Goal: Transaction & Acquisition: Purchase product/service

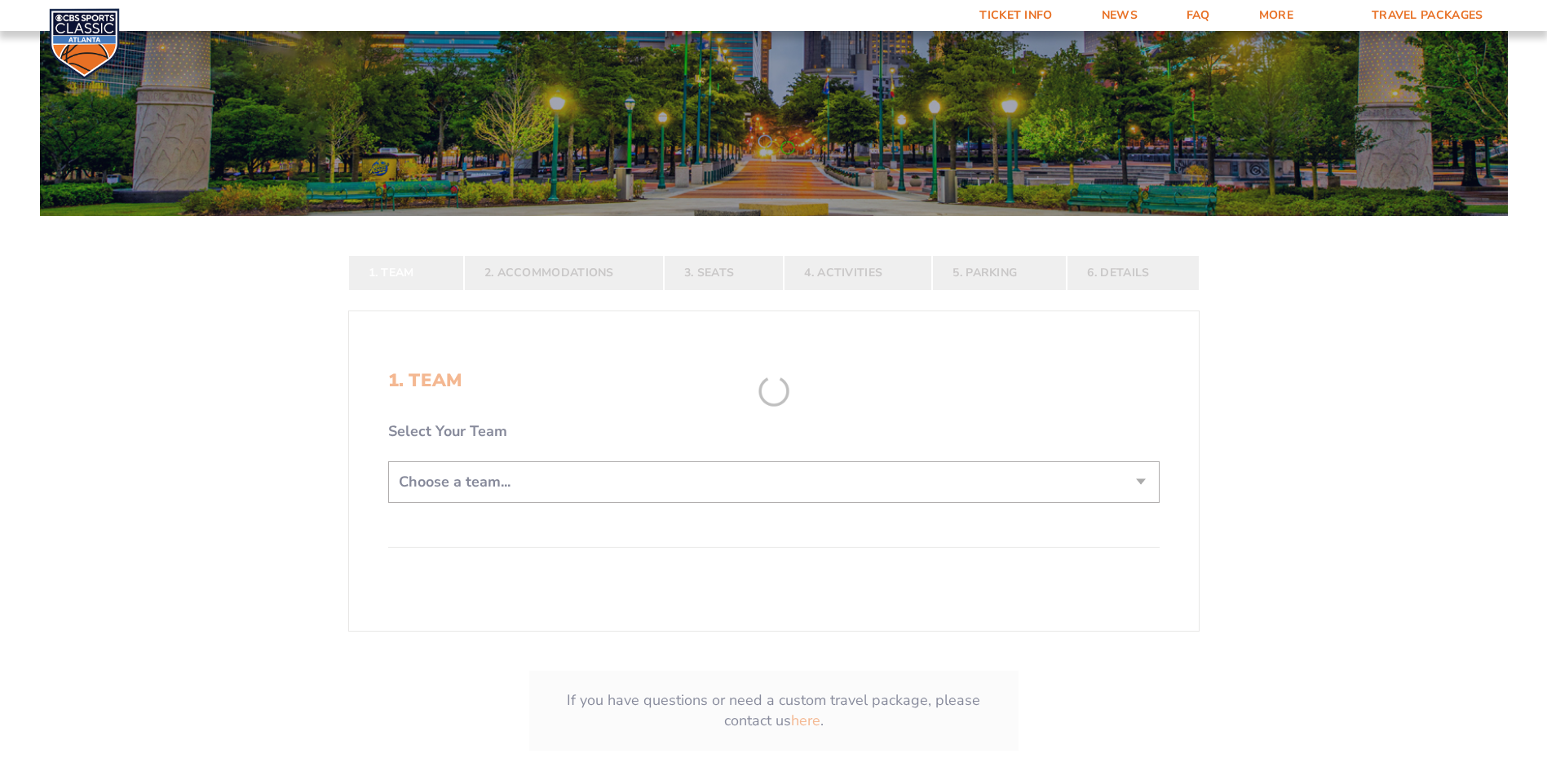
scroll to position [244, 0]
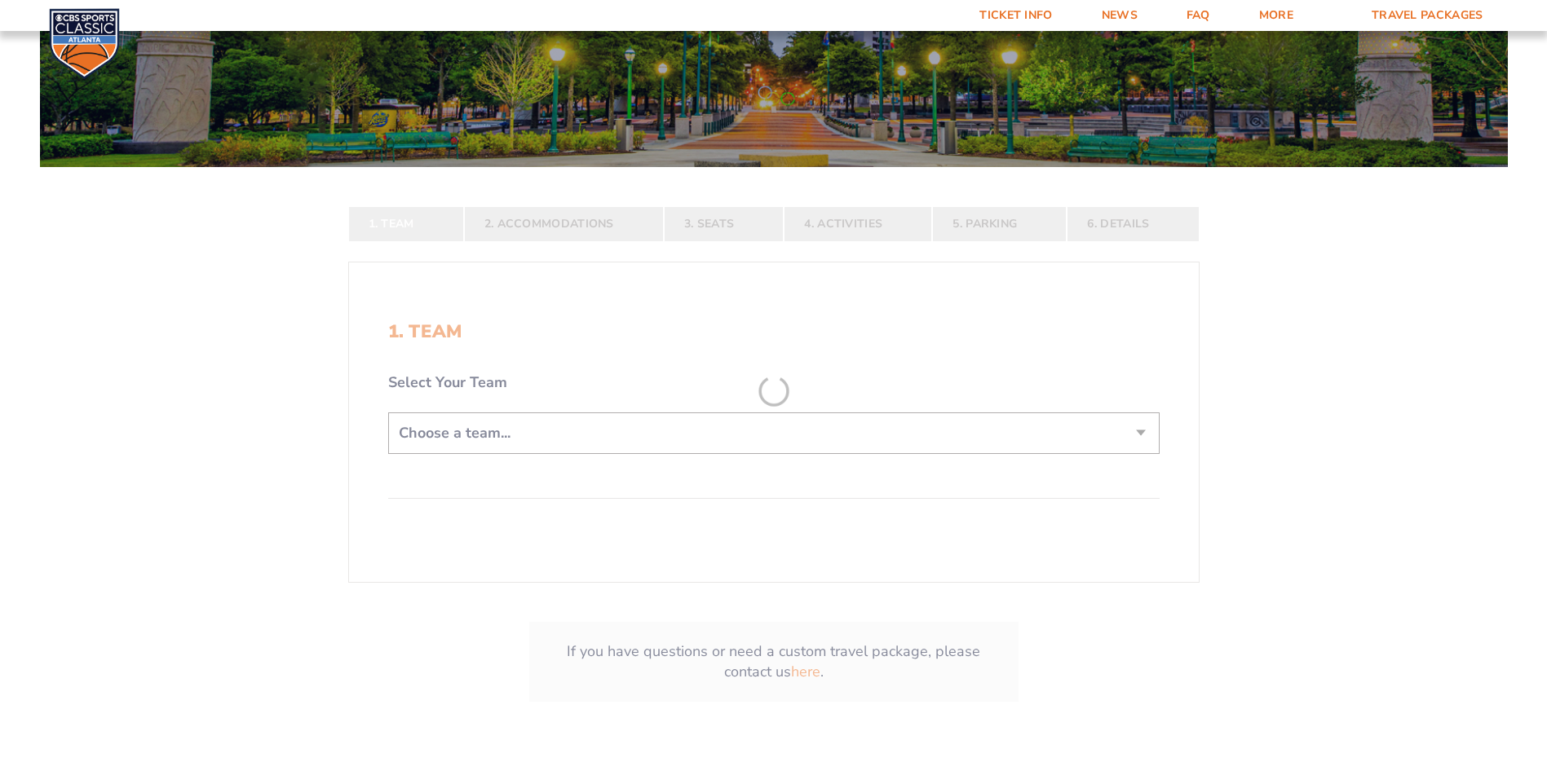
click at [556, 428] on form "[US_STATE] [US_STATE] Travel Package [US_STATE][GEOGRAPHIC_DATA] [US_STATE] Sta…" at bounding box center [774, 268] width 1547 height 1024
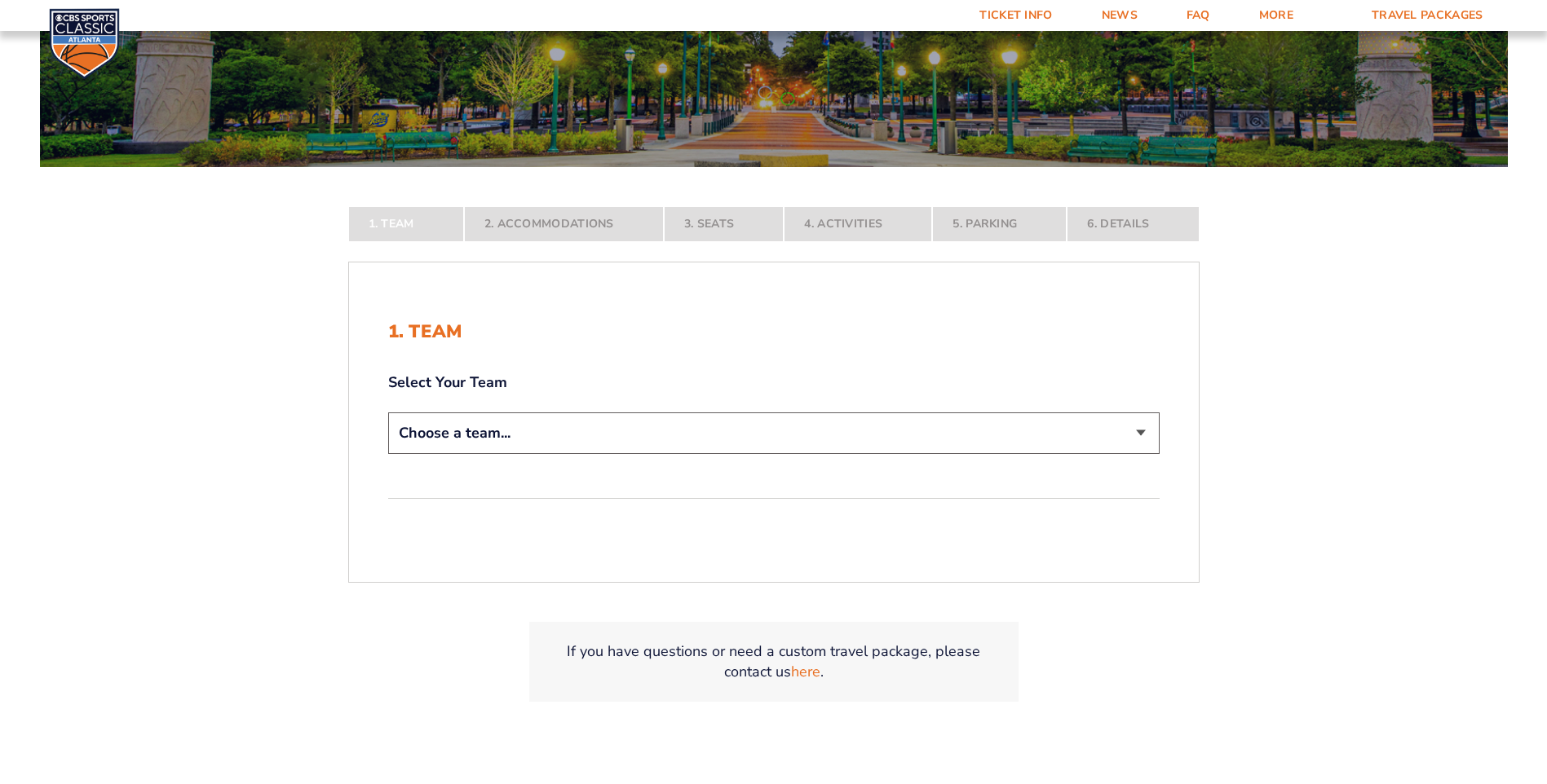
click at [1148, 429] on select "Choose a team... [US_STATE] Wildcats [US_STATE] State Buckeyes [US_STATE] Tar H…" at bounding box center [774, 433] width 772 height 42
select select "12956"
click at [389, 454] on select "Choose a team... [US_STATE] Wildcats [US_STATE] State Buckeyes [US_STATE] Tar H…" at bounding box center [774, 433] width 772 height 42
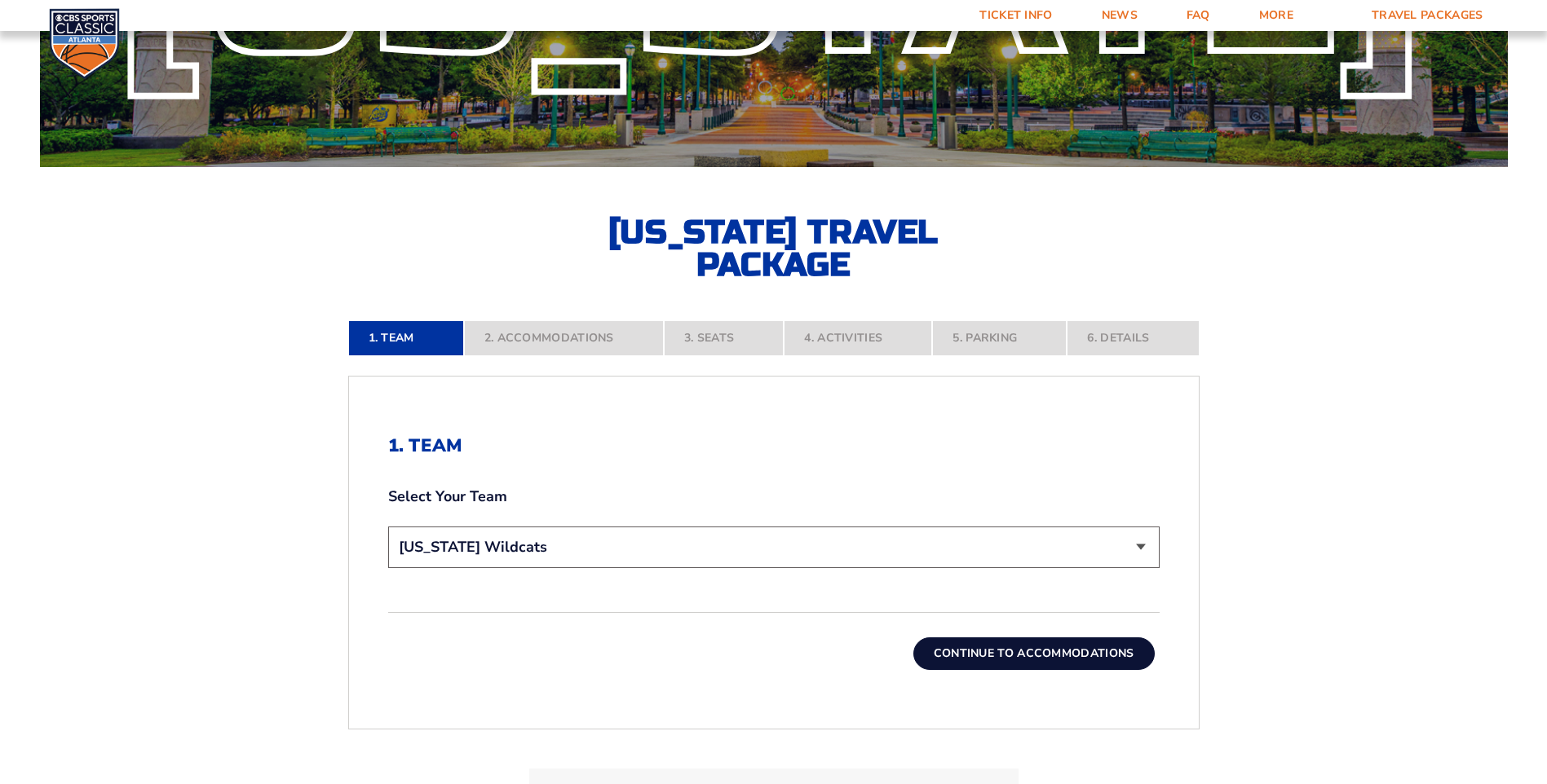
click at [982, 652] on button "Continue To Accommodations" at bounding box center [1034, 653] width 241 height 33
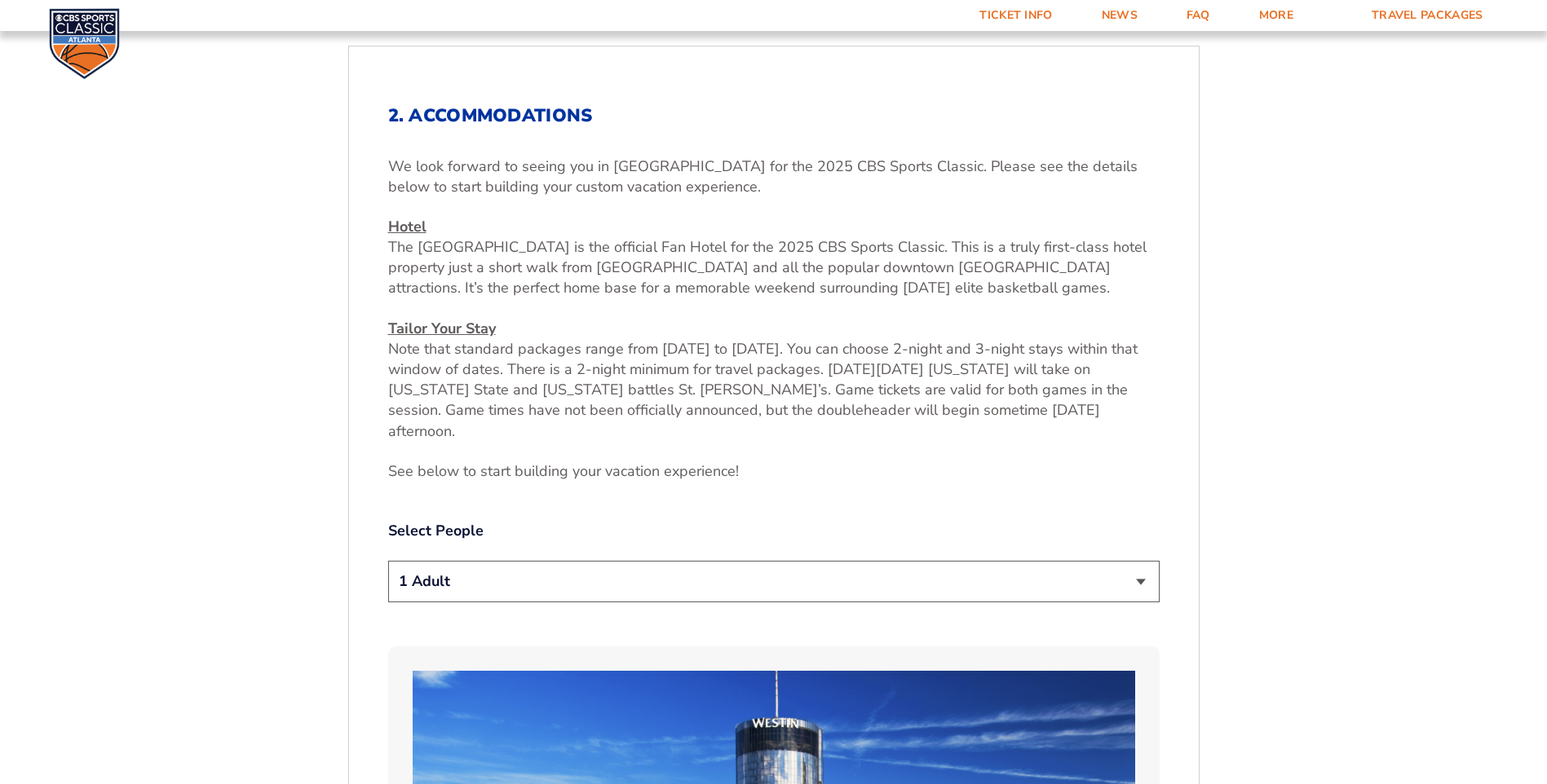
scroll to position [615, 0]
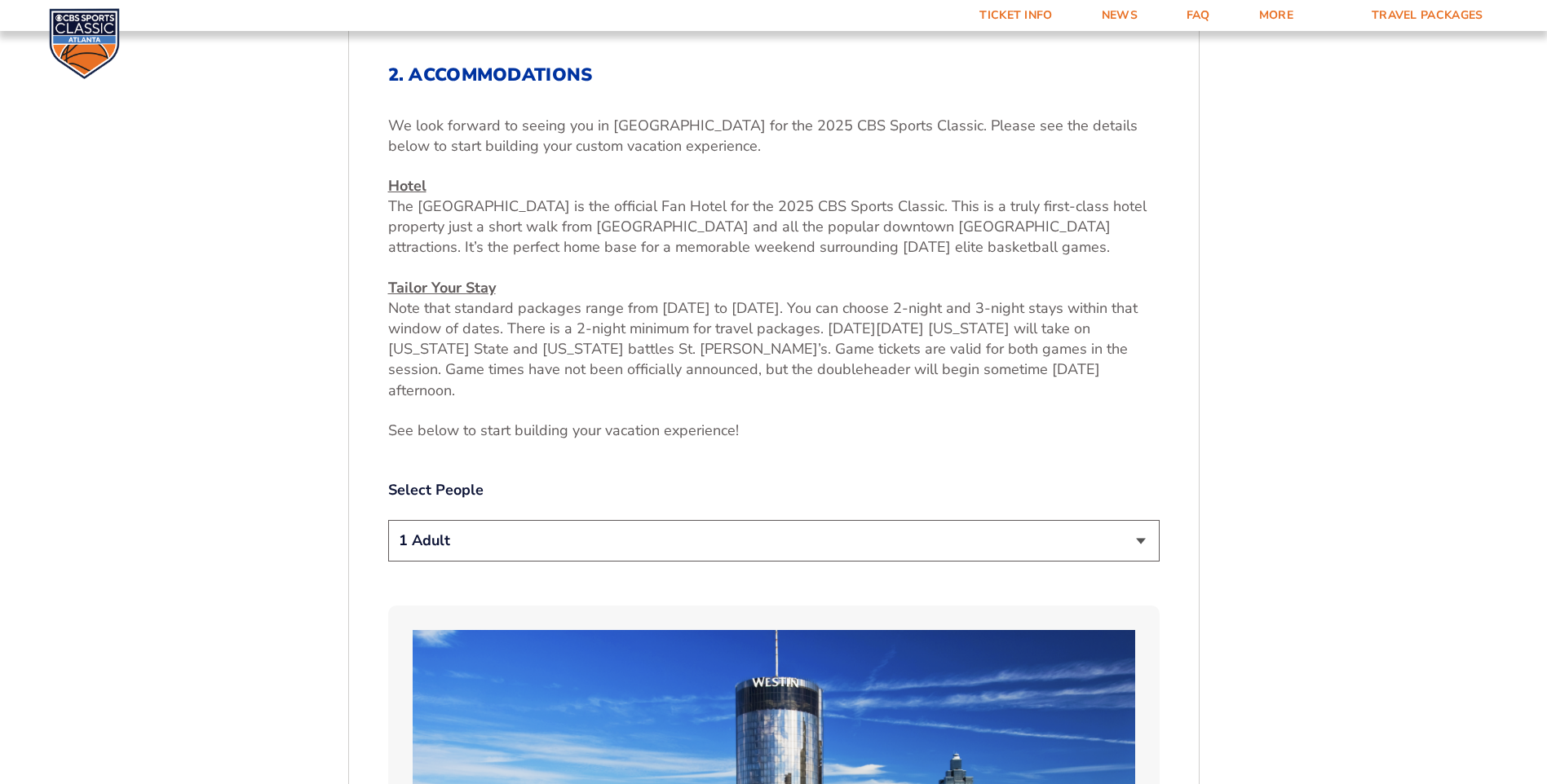
click at [1117, 520] on select "1 Adult 2 Adults 3 Adults 4 Adults 2 Adults + 1 Child 2 Adults + 2 Children 2 A…" at bounding box center [774, 541] width 772 height 42
select select "2 Adults + 1 Child"
click at [389, 520] on select "1 Adult 2 Adults 3 Adults 4 Adults 2 Adults + 1 Child 2 Adults + 2 Children 2 A…" at bounding box center [774, 541] width 772 height 42
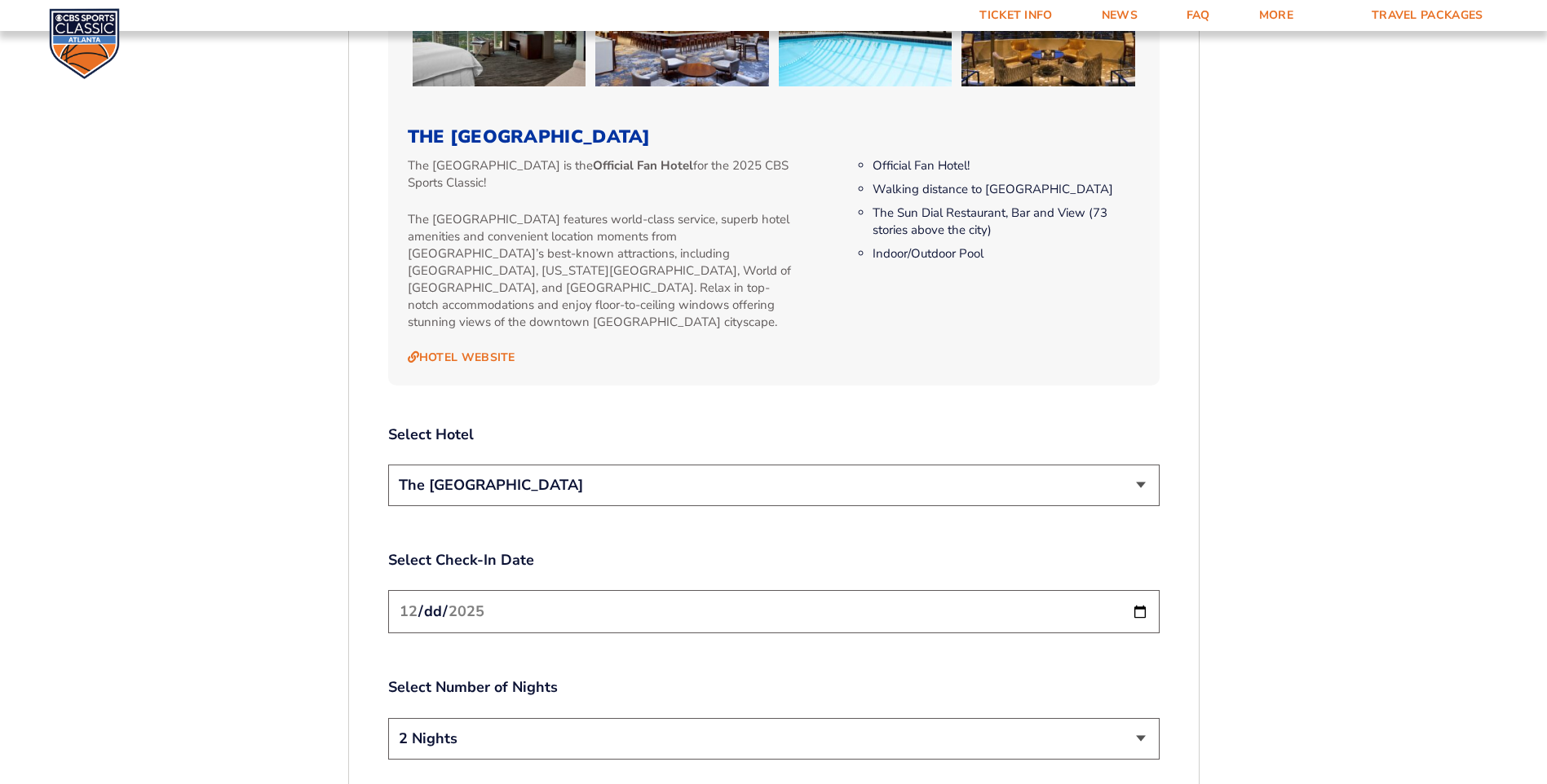
scroll to position [1675, 0]
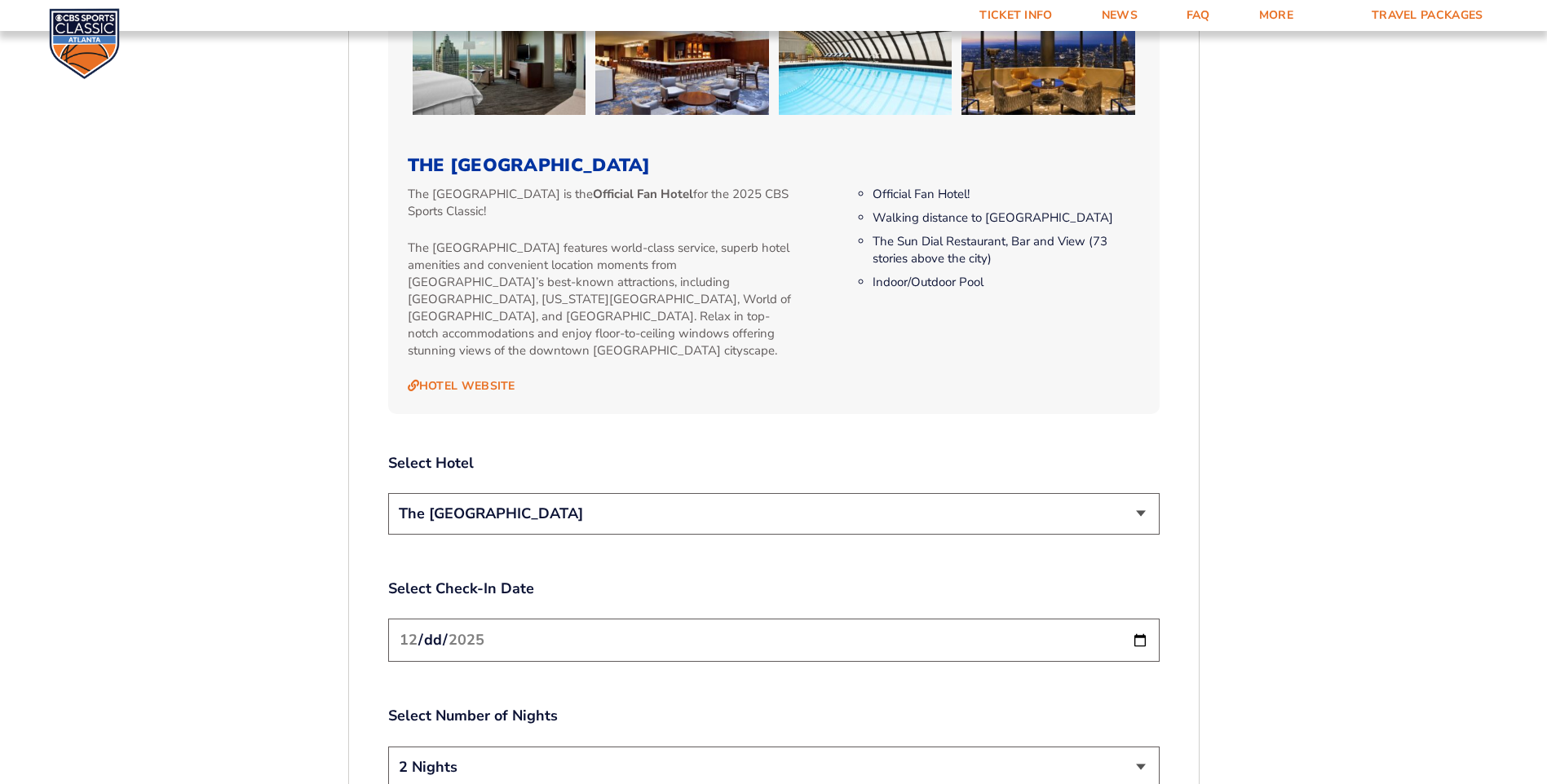
click at [661, 493] on select "The [GEOGRAPHIC_DATA]" at bounding box center [774, 514] width 772 height 42
click at [662, 493] on select "The [GEOGRAPHIC_DATA]" at bounding box center [774, 514] width 772 height 42
click at [1141, 619] on input "[DATE]" at bounding box center [774, 641] width 772 height 44
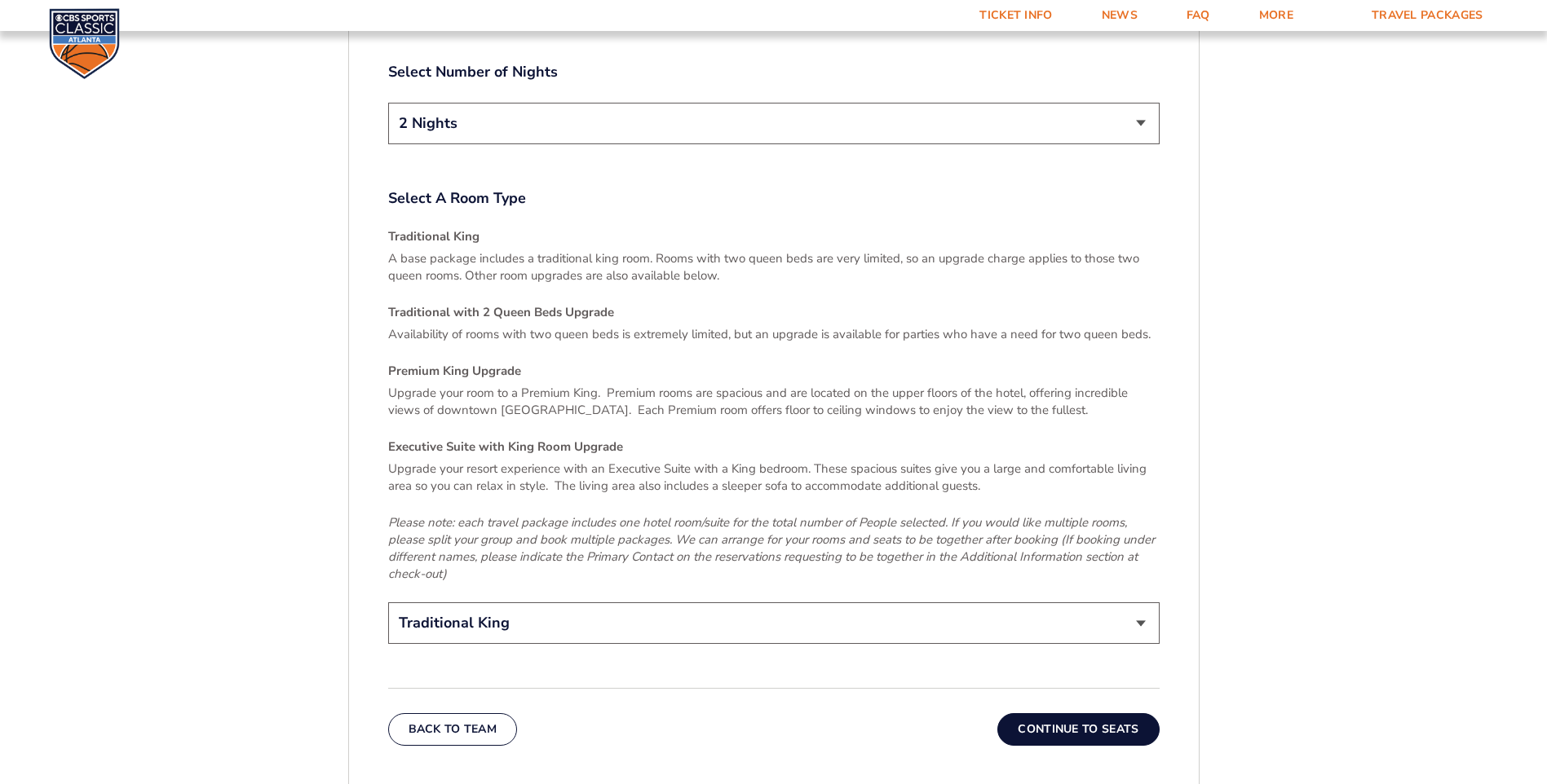
scroll to position [2327, 0]
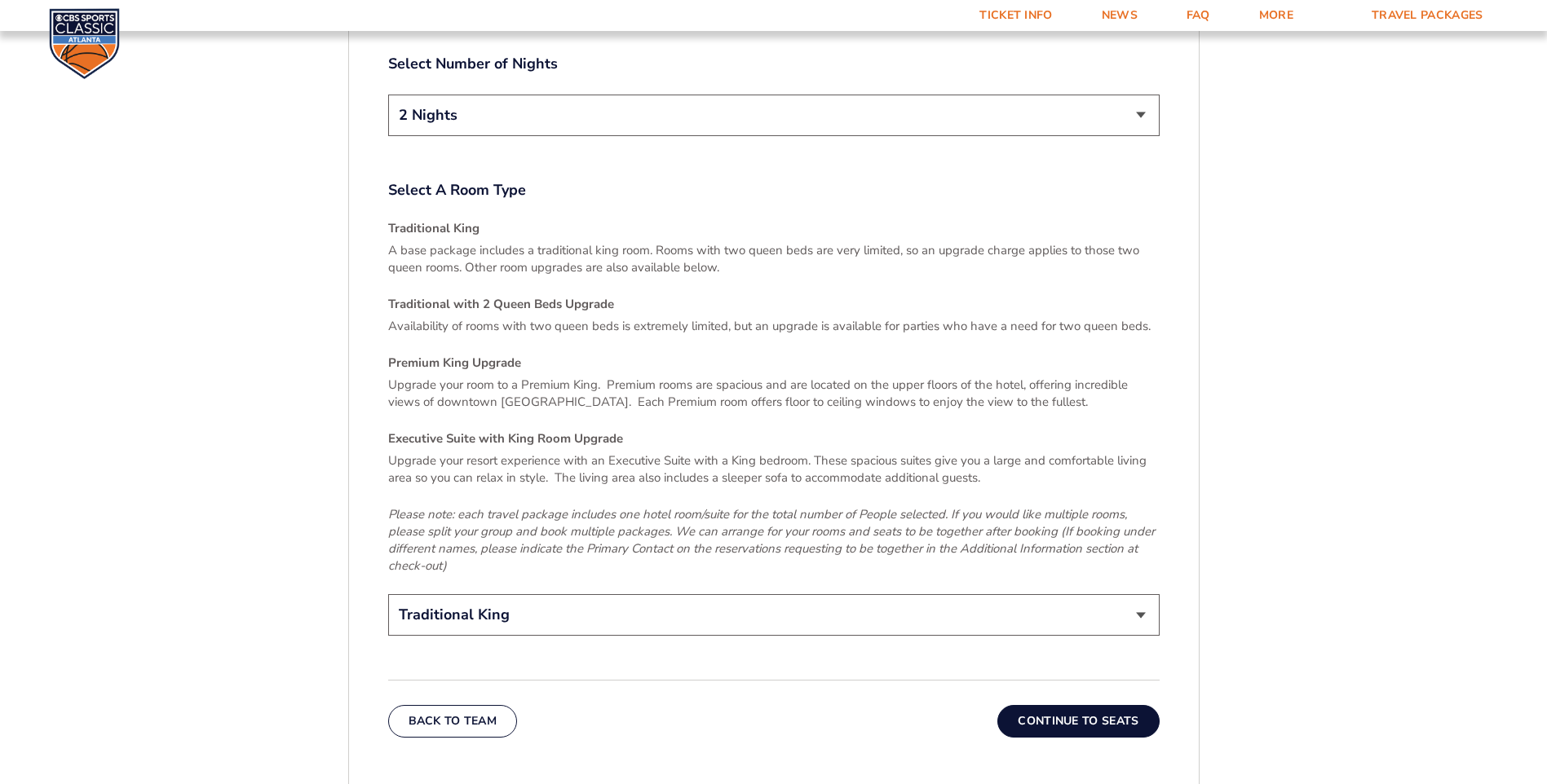
click at [615, 594] on select "Traditional King Traditional with 2 Queen Beds Upgrade (+$95 per night) Premium…" at bounding box center [774, 615] width 772 height 42
click at [599, 594] on select "Traditional King Traditional with 2 Queen Beds Upgrade (+$95 per night) Premium…" at bounding box center [774, 615] width 772 height 42
click at [1043, 705] on button "Continue To Seats" at bounding box center [1078, 721] width 162 height 33
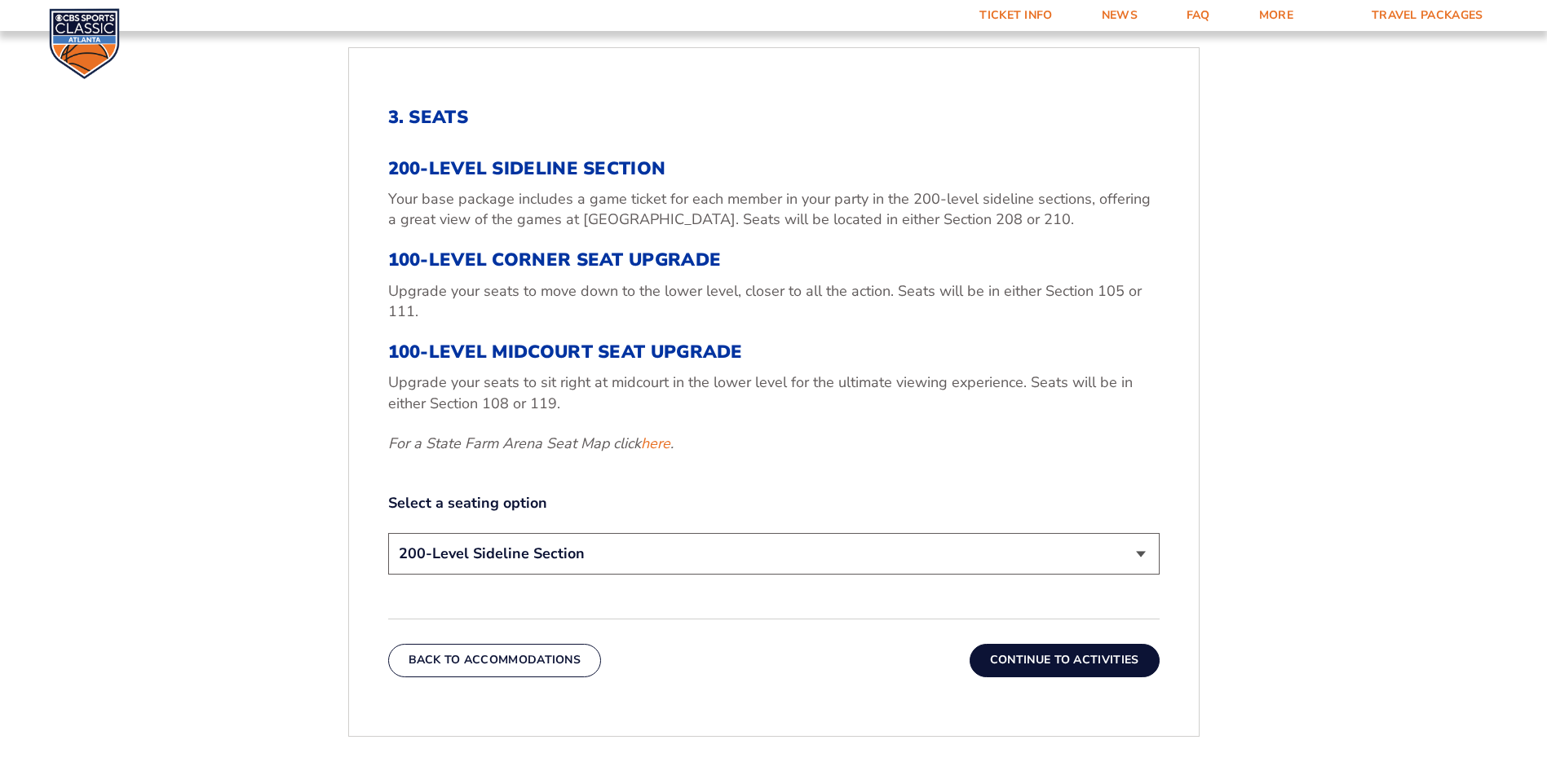
scroll to position [615, 0]
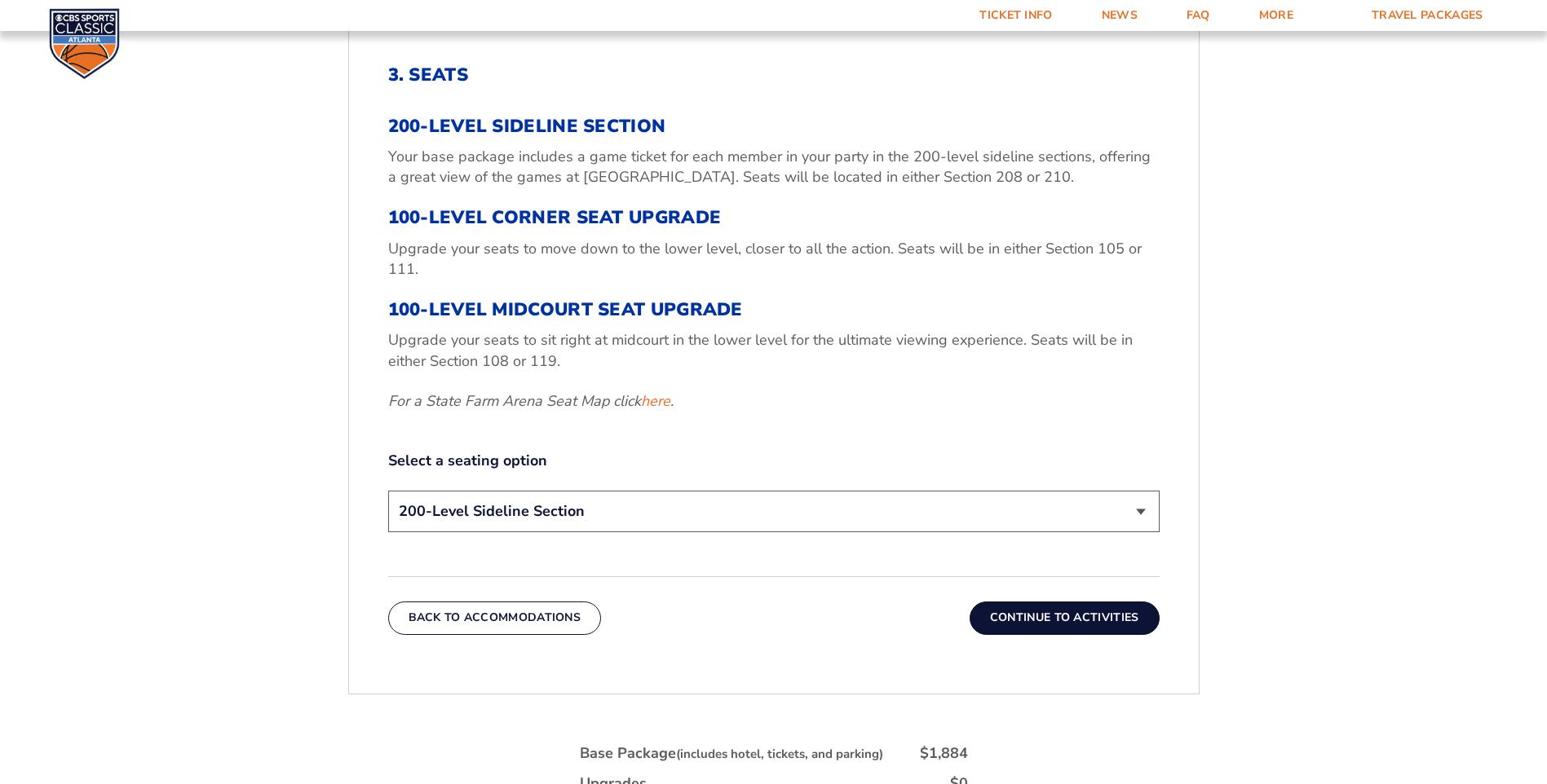
click at [576, 517] on select "200-Level Sideline Section 100-Level Corner Seat Upgrade (+$120 per person) 100…" at bounding box center [774, 512] width 772 height 42
click at [582, 516] on select "200-Level Sideline Section 100-Level Corner Seat Upgrade (+$120 per person) 100…" at bounding box center [774, 512] width 772 height 42
click at [660, 398] on link "here" at bounding box center [655, 401] width 29 height 20
click at [1064, 613] on button "Continue To Activities" at bounding box center [1064, 618] width 190 height 33
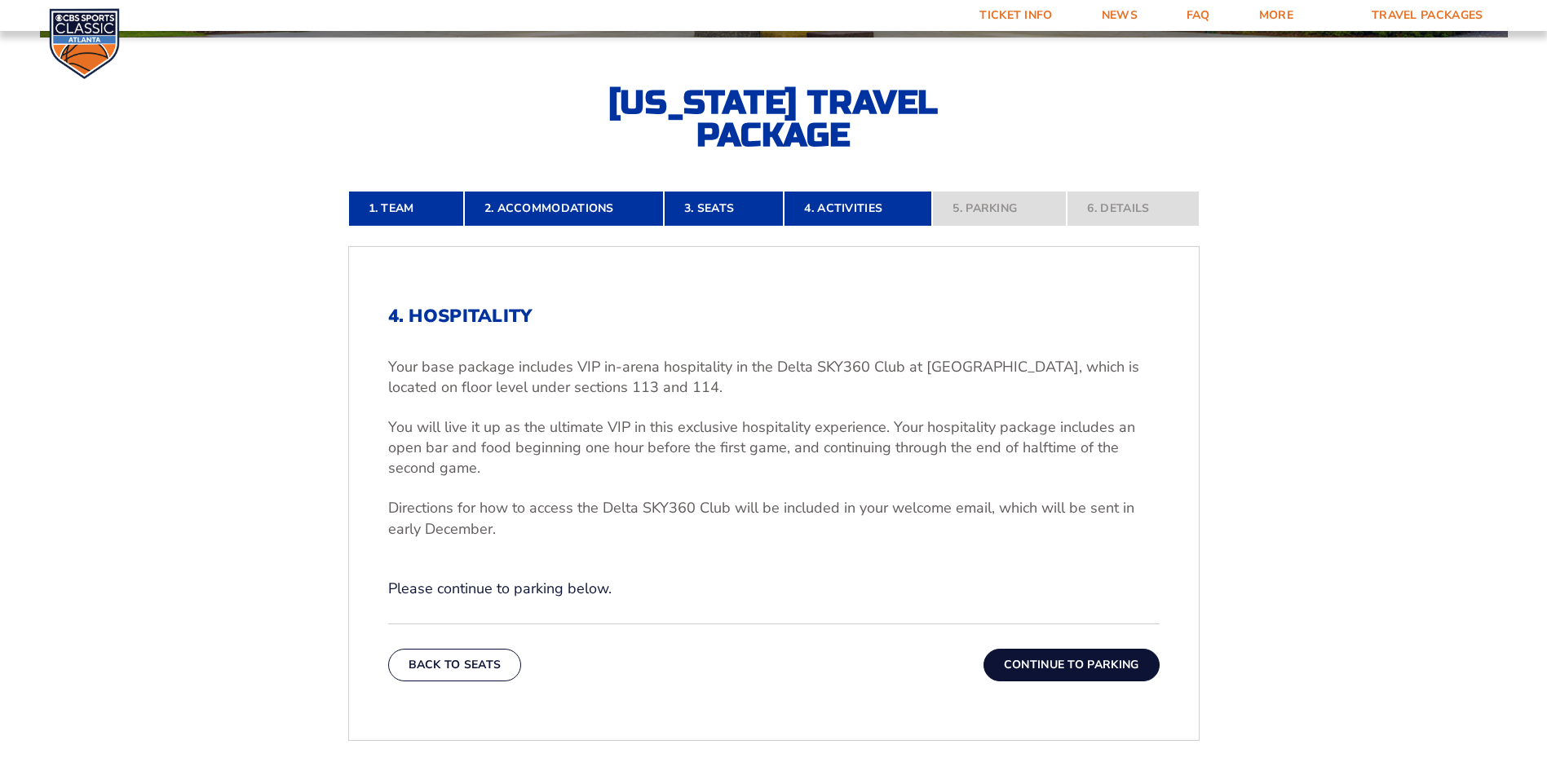
scroll to position [371, 0]
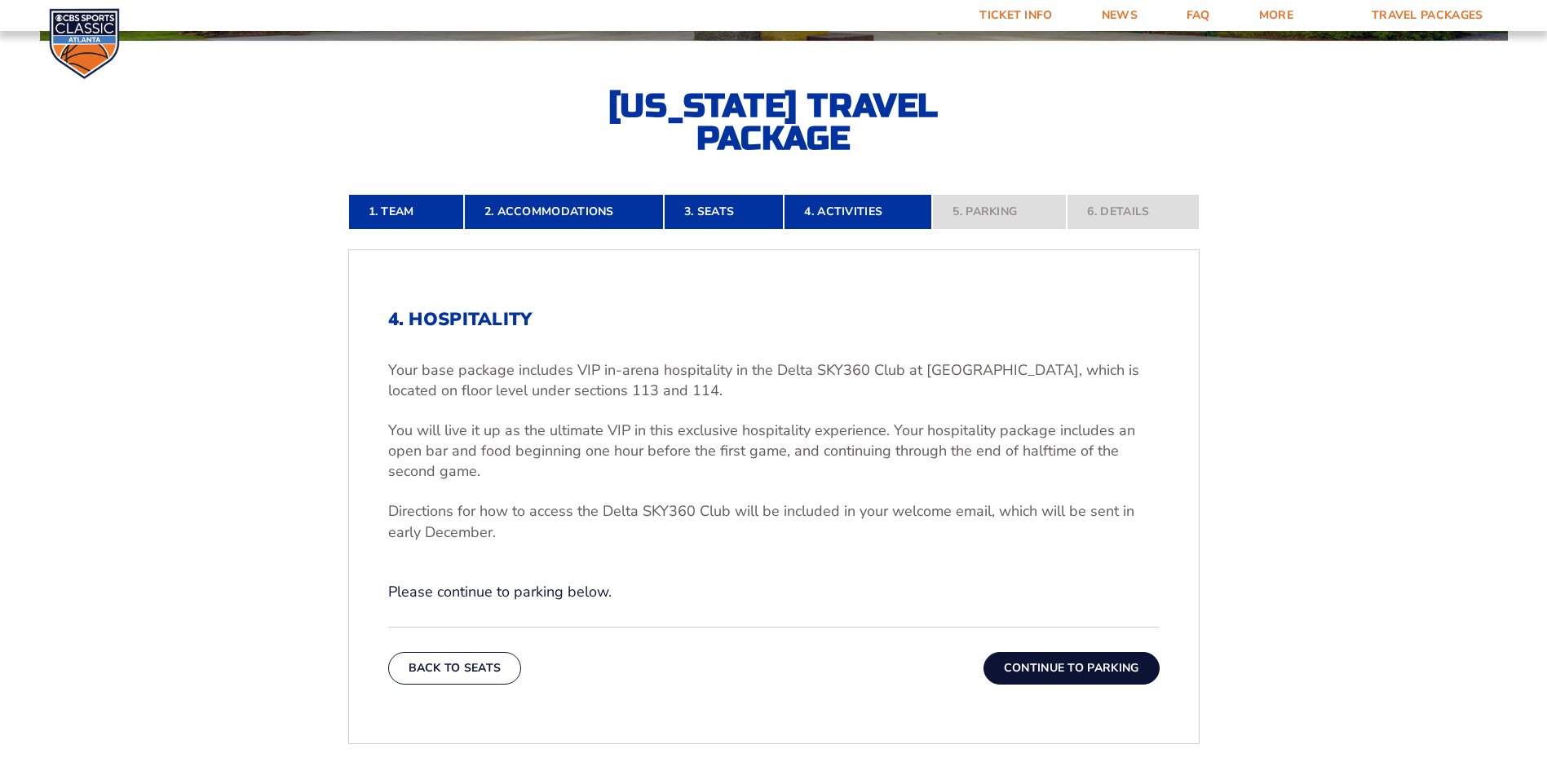
click at [1046, 673] on button "Continue To Parking" at bounding box center [1071, 669] width 176 height 33
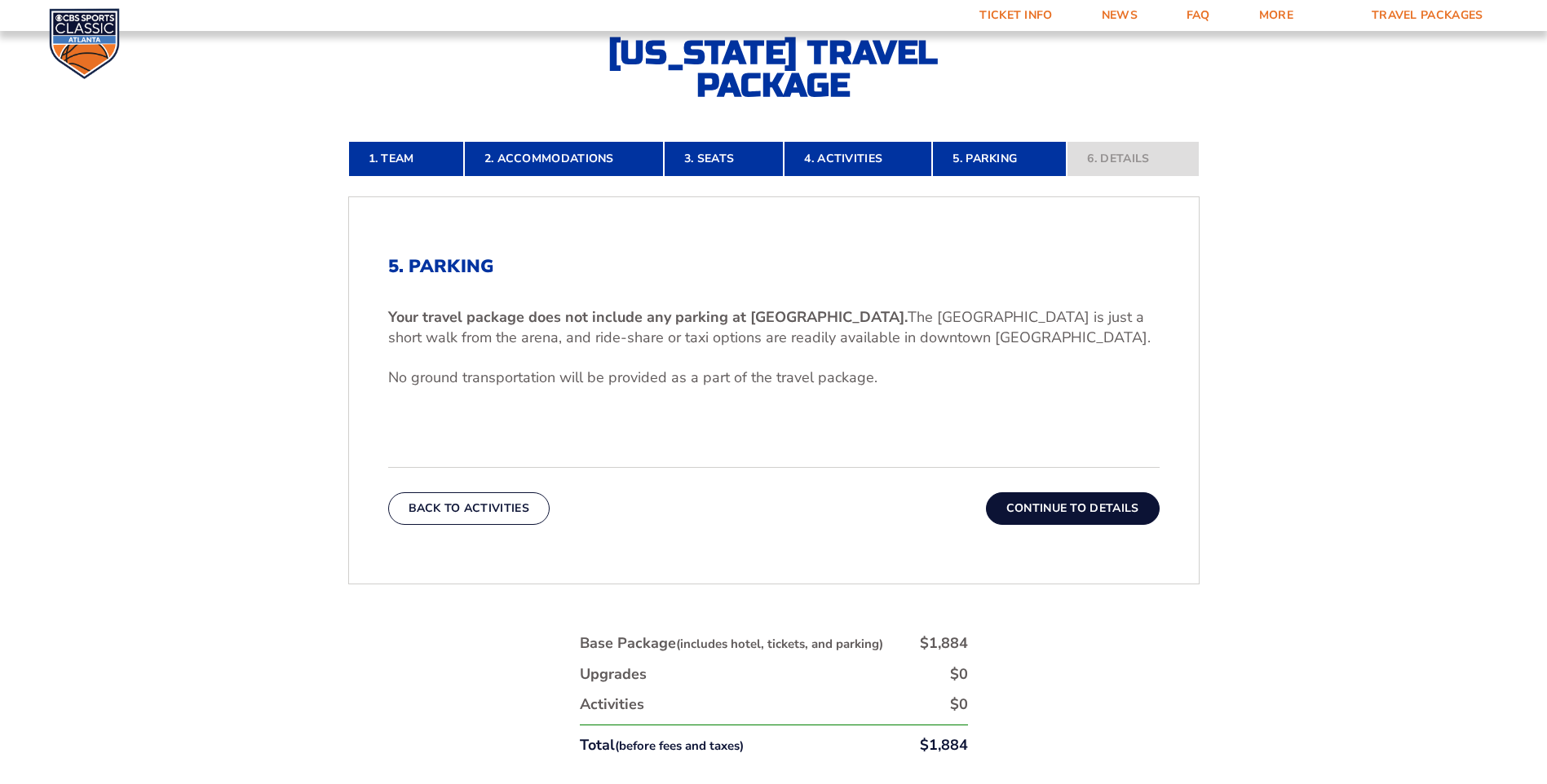
scroll to position [452, 0]
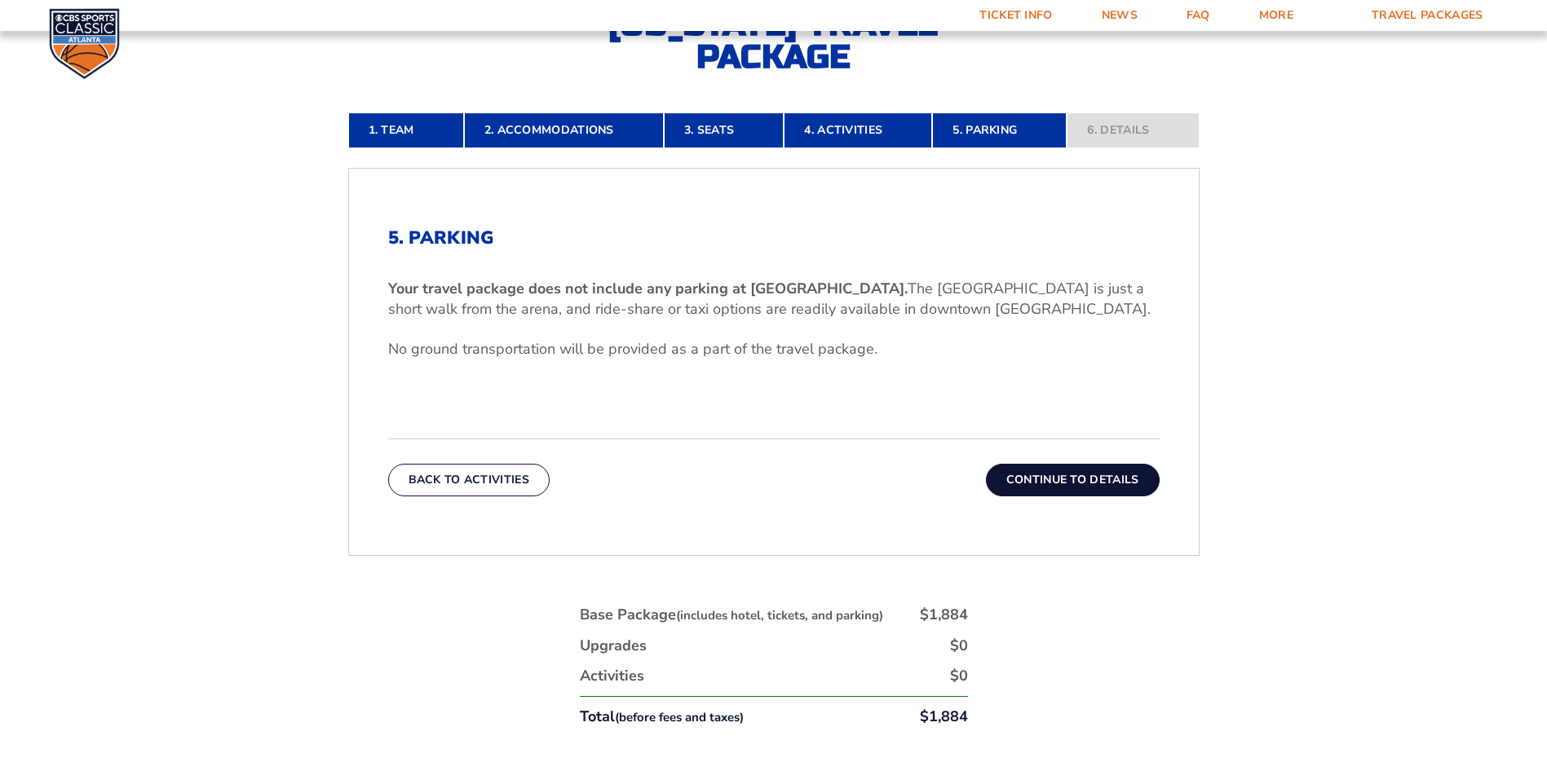
click at [1075, 480] on button "Continue To Details" at bounding box center [1072, 480] width 173 height 33
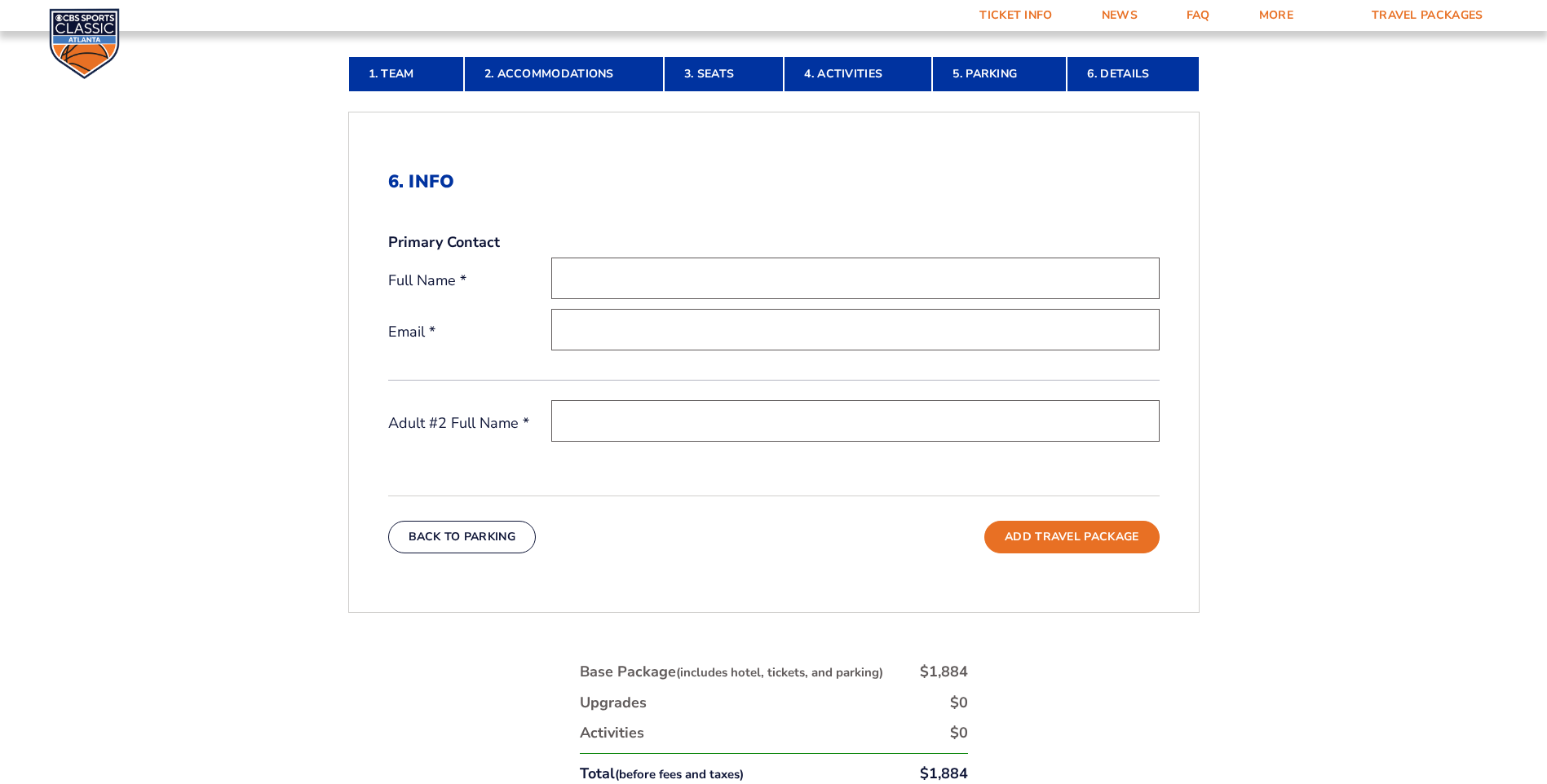
scroll to position [289, 0]
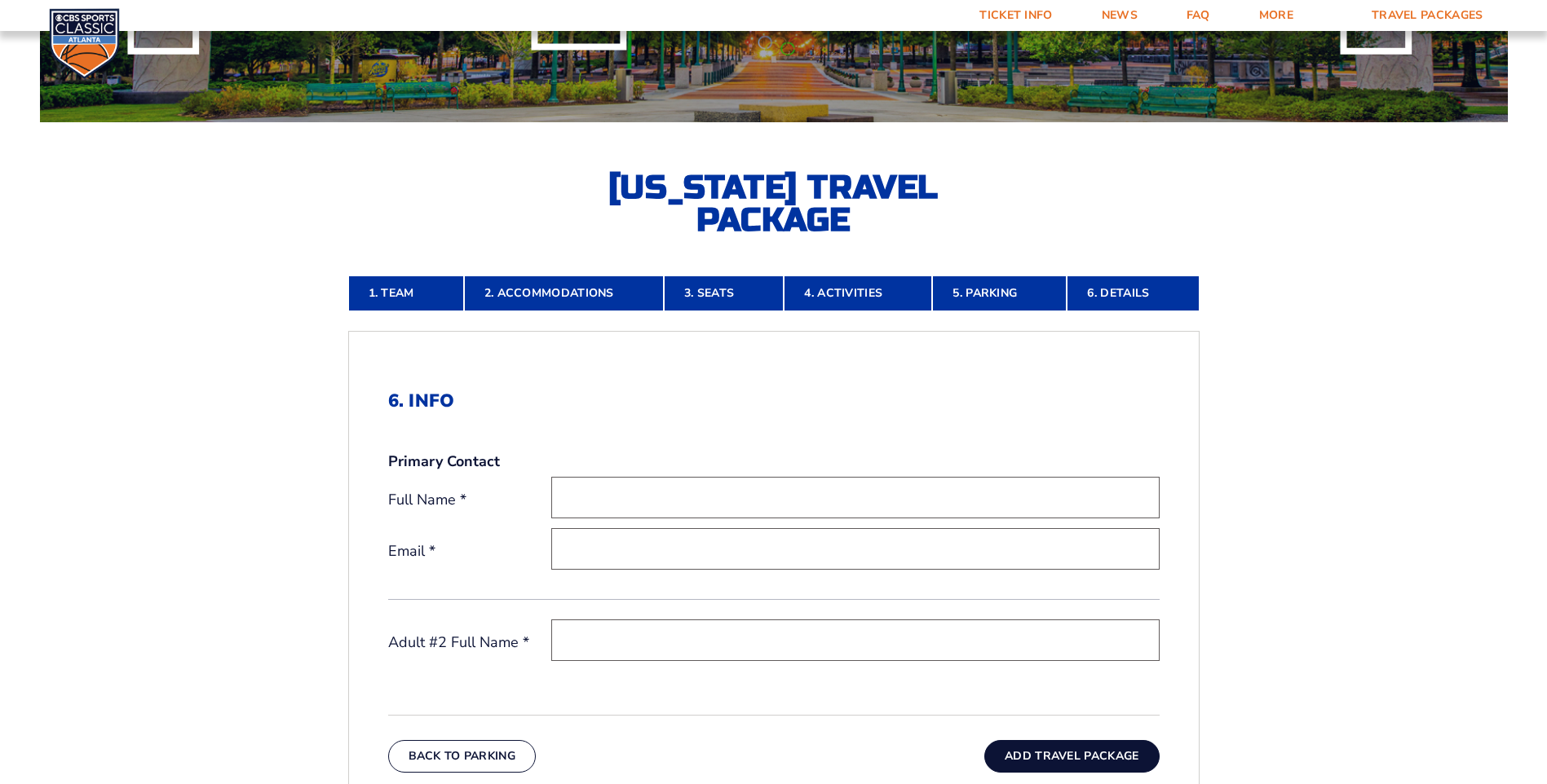
click at [1109, 748] on button "Add Travel Package" at bounding box center [1071, 756] width 174 height 33
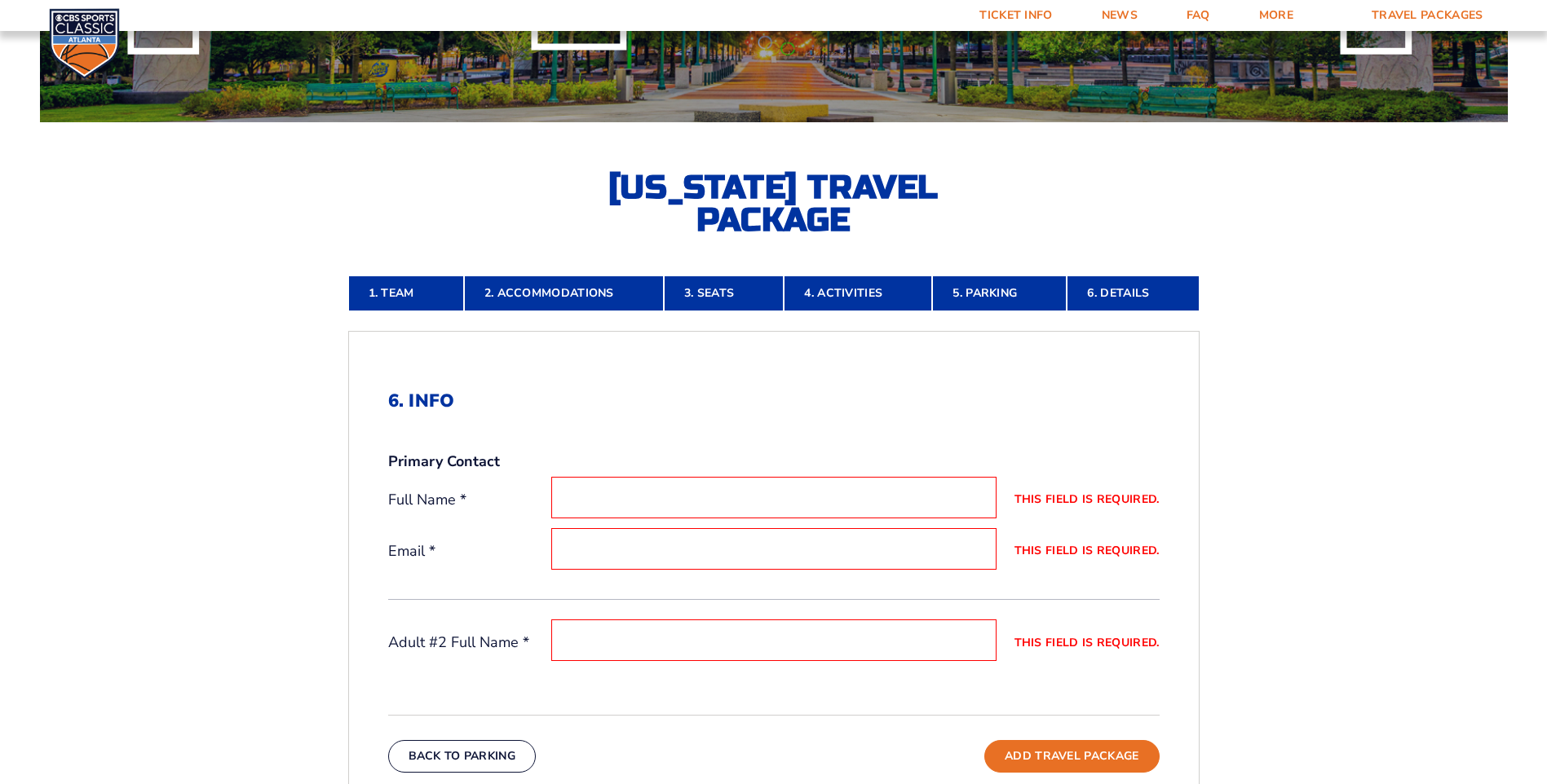
click at [835, 494] on input "This field is required." at bounding box center [774, 497] width 445 height 42
type input "[PERSON_NAME]"
type input "s"
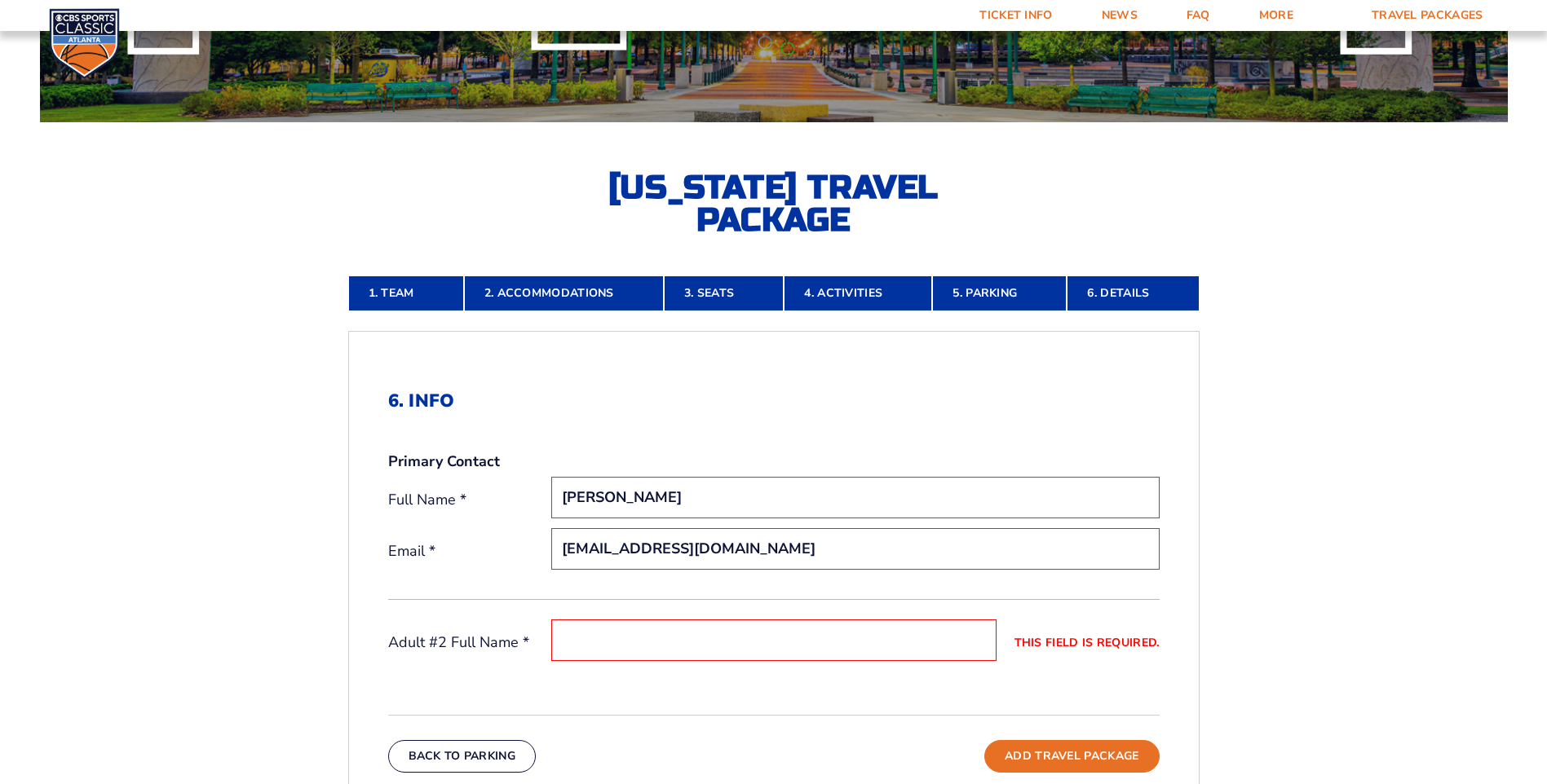
type input "[EMAIL_ADDRESS][DOMAIN_NAME]"
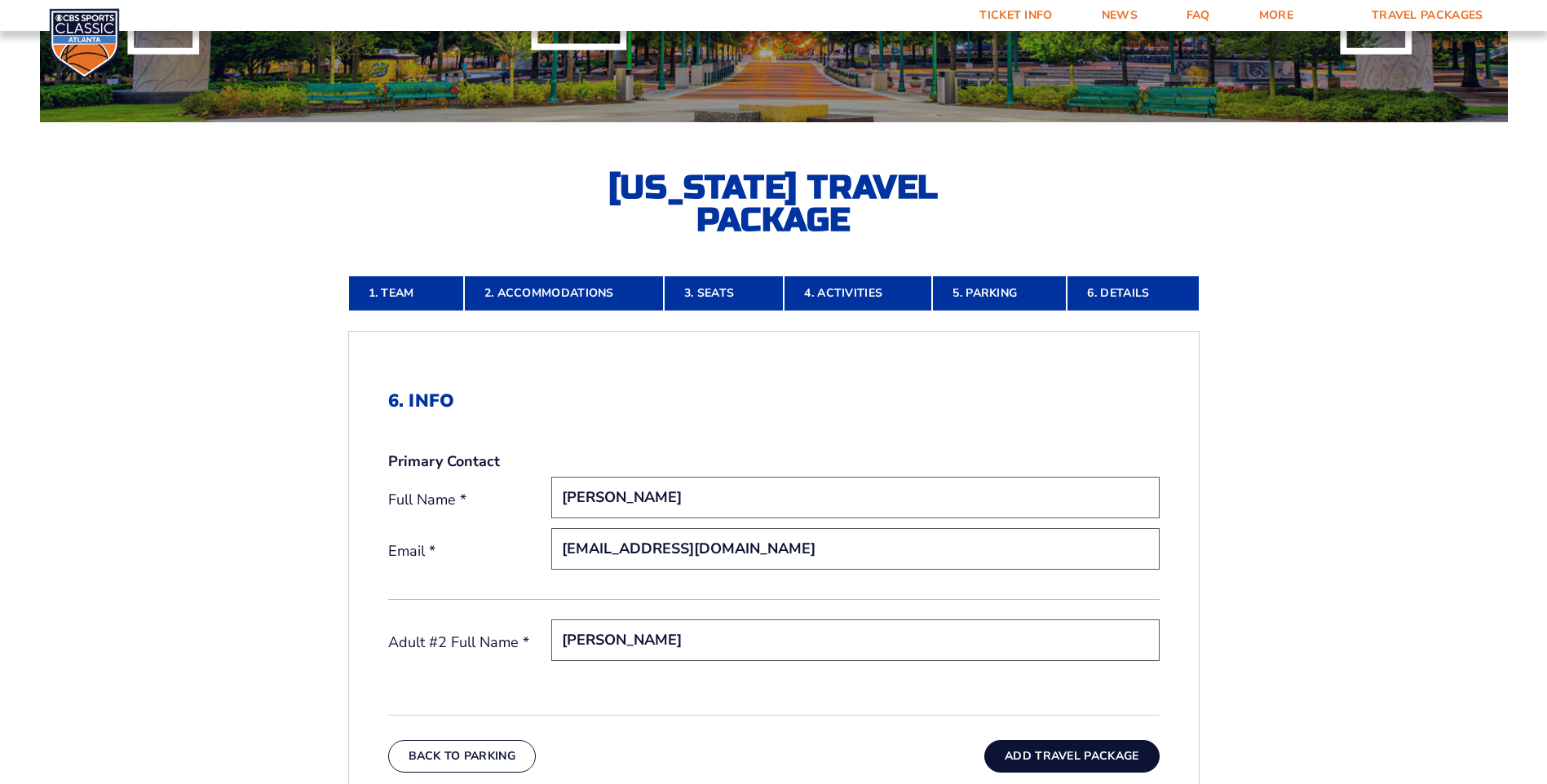
type input "[PERSON_NAME]"
click at [1109, 760] on button "Add Travel Package" at bounding box center [1071, 756] width 174 height 33
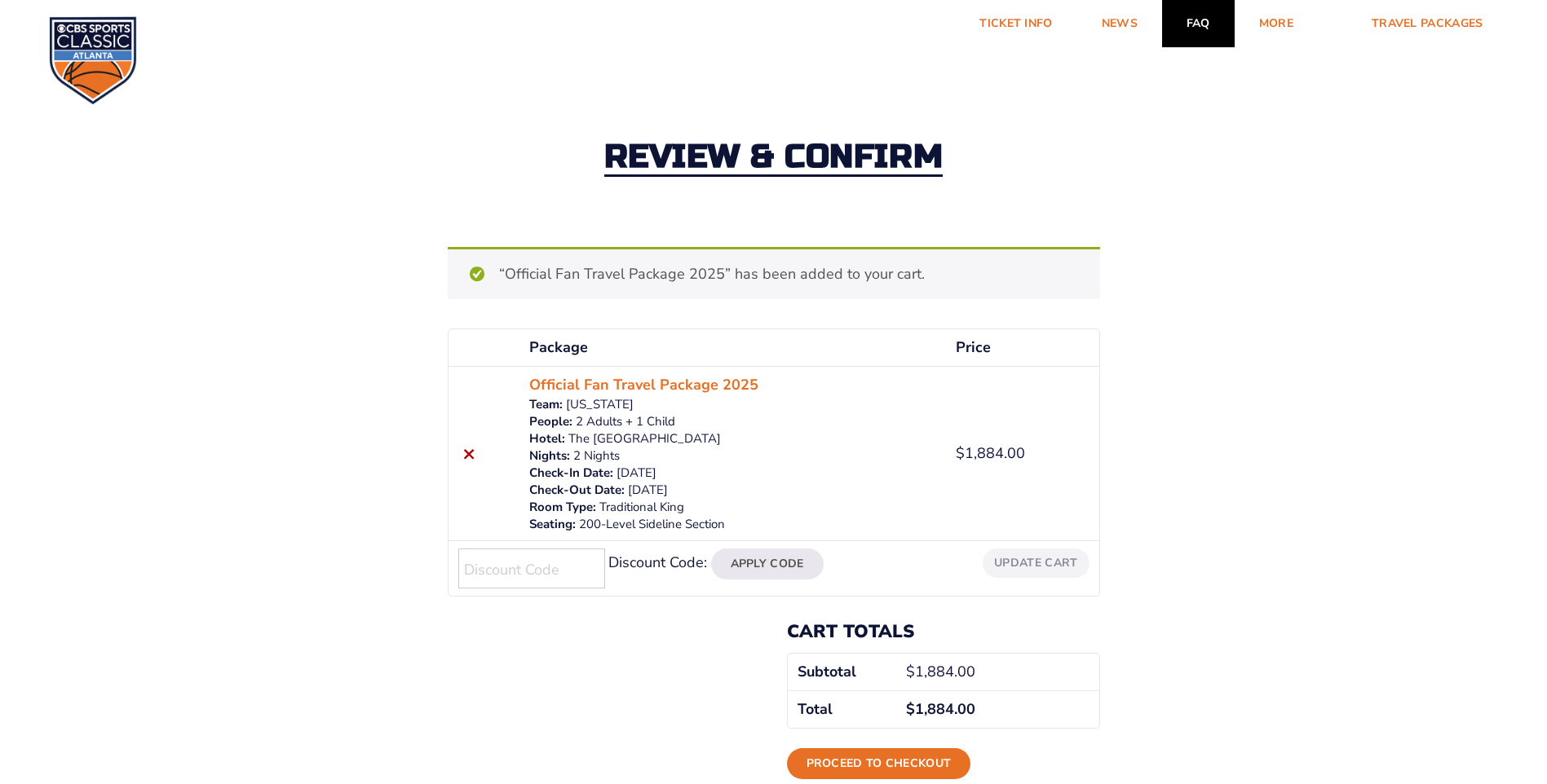
click at [1200, 25] on link "FAQ" at bounding box center [1198, 24] width 73 height 47
